Goal: Information Seeking & Learning: Learn about a topic

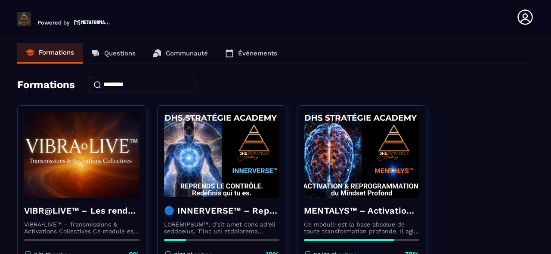
click at [227, 51] on icon at bounding box center [229, 53] width 9 height 9
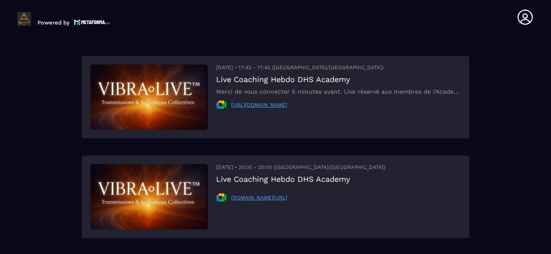
scroll to position [241, 0]
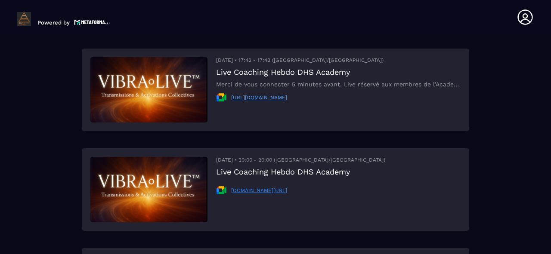
click at [260, 189] on link "[DOMAIN_NAME][URL]" at bounding box center [259, 191] width 56 height 6
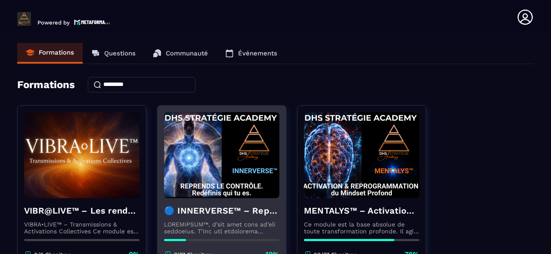
scroll to position [103, 0]
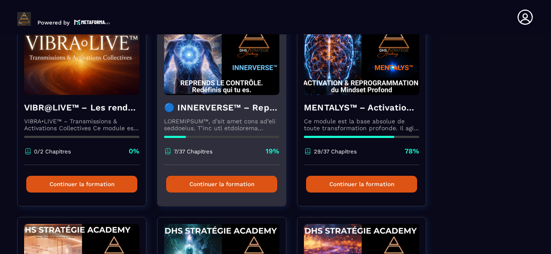
click at [222, 182] on button "Continuer la formation" at bounding box center [221, 184] width 111 height 17
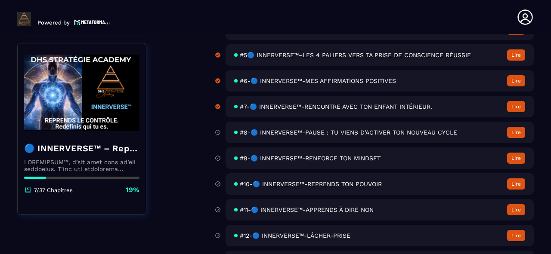
scroll to position [241, 0]
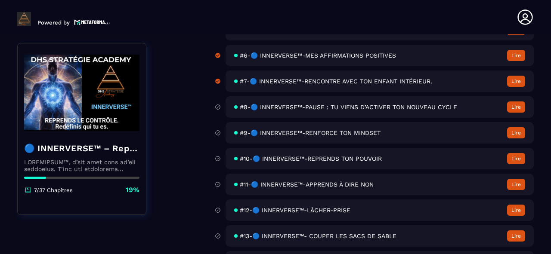
click at [522, 106] on button "Lire" at bounding box center [516, 107] width 18 height 11
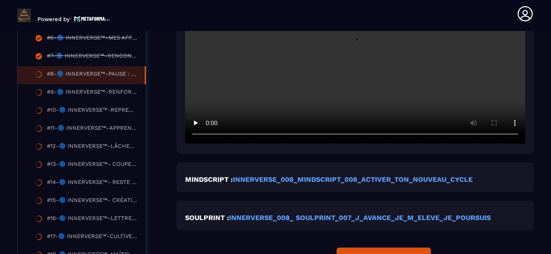
scroll to position [365, 0]
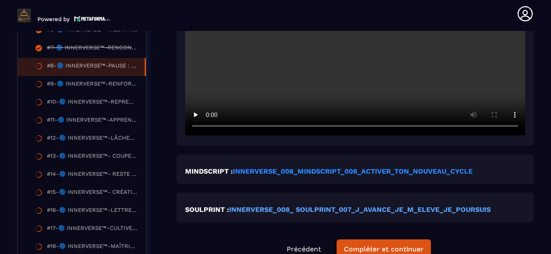
click at [386, 176] on strong "INNERVERSE_008_MINDSCRIPT_008_ACTIVER_TON_NOUVEAU_CYCLE" at bounding box center [353, 172] width 240 height 8
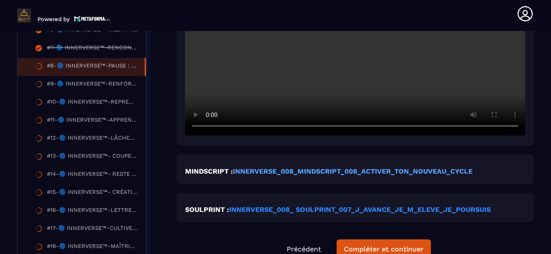
click at [316, 214] on strong "INNERVERSE_008_ SOULPRINT_007_J_AVANCE_JE_M_ELEVE_JE_POURSUIS" at bounding box center [360, 210] width 262 height 8
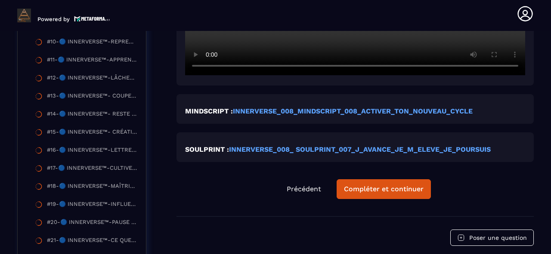
scroll to position [537, 0]
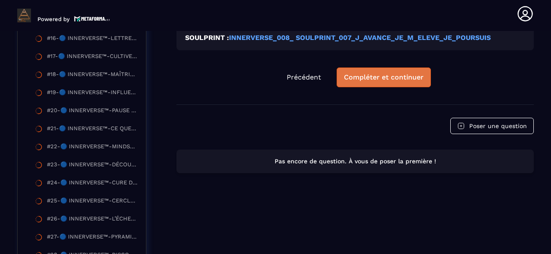
click at [363, 82] on div "Compléter et continuer" at bounding box center [384, 77] width 80 height 9
click at [363, 83] on div at bounding box center [275, 124] width 551 height 254
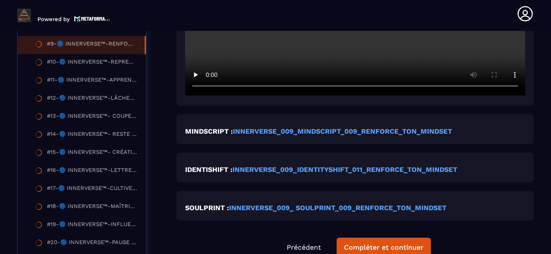
scroll to position [434, 0]
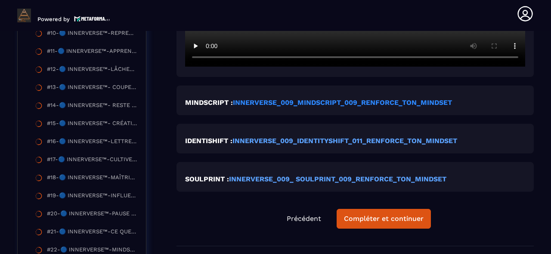
click at [336, 106] on strong "INNERVERSE_009_MINDSCRIPT_009_RENFORCE_TON_MINDSET" at bounding box center [342, 103] width 219 height 8
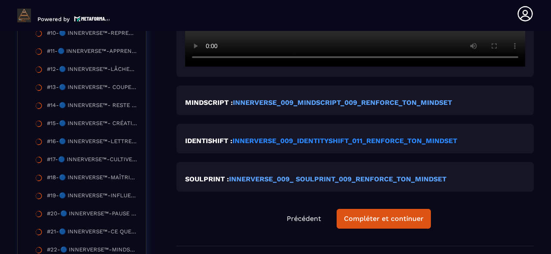
click at [315, 145] on strong "INNERVERSE_009_IDENTITYSHIFT_011_RENFORCE_TON_MINDSET" at bounding box center [345, 141] width 225 height 8
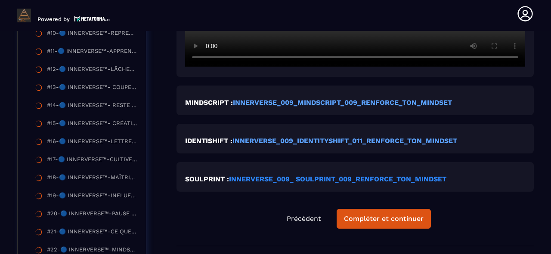
click at [369, 183] on strong "INNERVERSE_009_ SOULPRINT_009_RENFORCE_TON_MINDSET" at bounding box center [337, 179] width 217 height 8
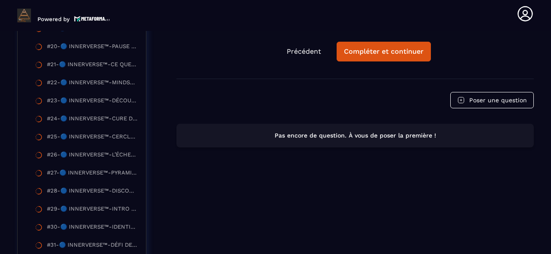
scroll to position [606, 0]
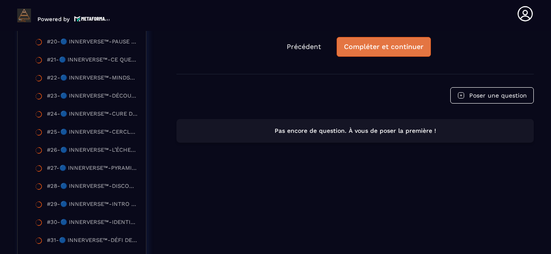
click at [373, 51] on div "Compléter et continuer" at bounding box center [384, 47] width 80 height 9
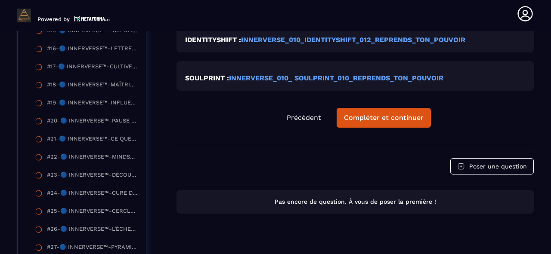
scroll to position [572, 0]
